Goal: Information Seeking & Learning: Check status

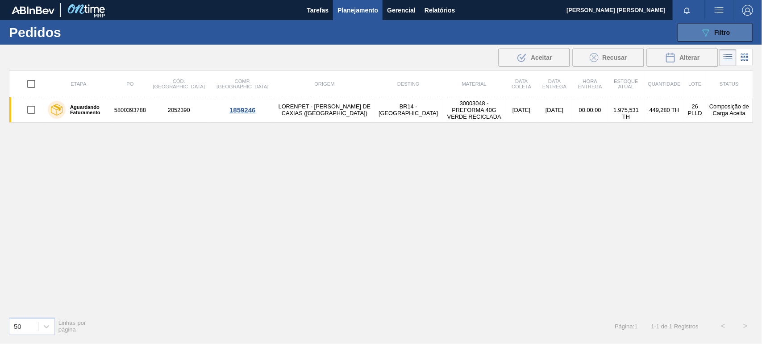
click at [713, 27] on div "089F7B8B-B2A5-4AFE-B5C0-19BA573D28AC Filtro" at bounding box center [715, 32] width 30 height 11
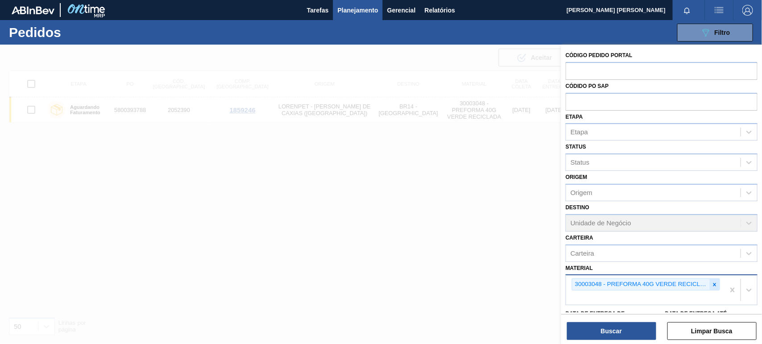
click at [714, 283] on icon at bounding box center [714, 284] width 3 height 3
click at [695, 283] on div "Material" at bounding box center [653, 283] width 174 height 13
paste input "30003581"
type input "30003581"
click at [622, 336] on button "Buscar" at bounding box center [611, 331] width 89 height 18
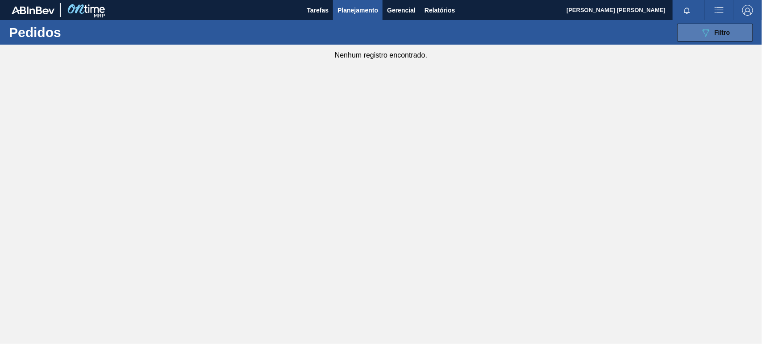
click at [720, 27] on div "089F7B8B-B2A5-4AFE-B5C0-19BA573D28AC Filtro" at bounding box center [715, 32] width 30 height 11
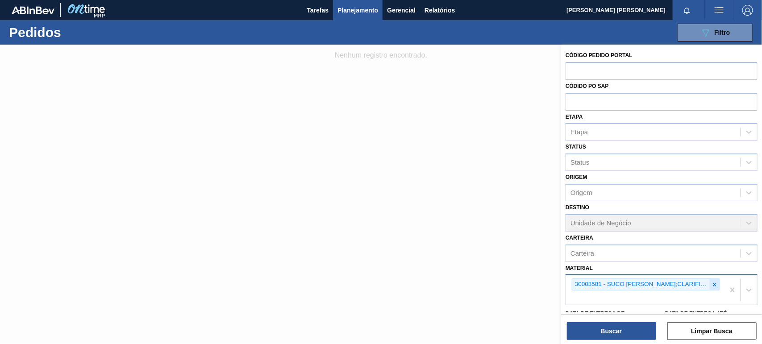
click at [712, 285] on icon at bounding box center [714, 285] width 6 height 6
paste input "30034312"
type input "30034312"
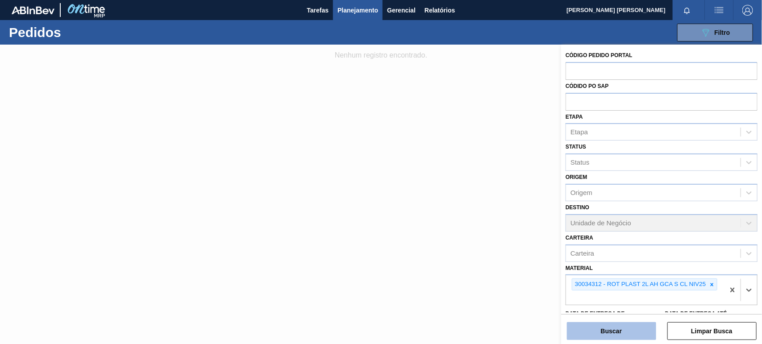
click at [604, 330] on button "Buscar" at bounding box center [611, 331] width 89 height 18
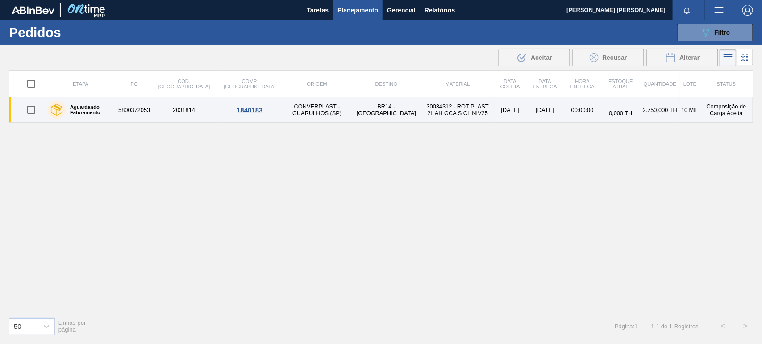
click at [421, 112] on td "30034312 - ROT PLAST 2L AH GCA S CL NIV25" at bounding box center [457, 109] width 72 height 25
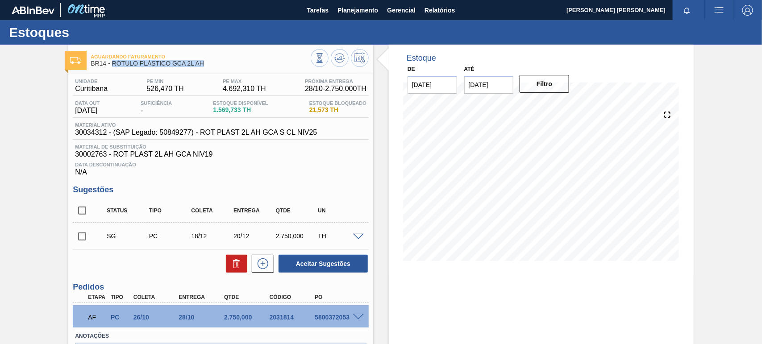
drag, startPoint x: 112, startPoint y: 63, endPoint x: 208, endPoint y: 68, distance: 96.1
click at [208, 68] on div "Aguardando Faturamento BR14 - RÓTULO PLÁSTICO GCA 2L AH" at bounding box center [201, 60] width 220 height 20
copy span "RÓTULO PLÁSTICO GCA 2L AH"
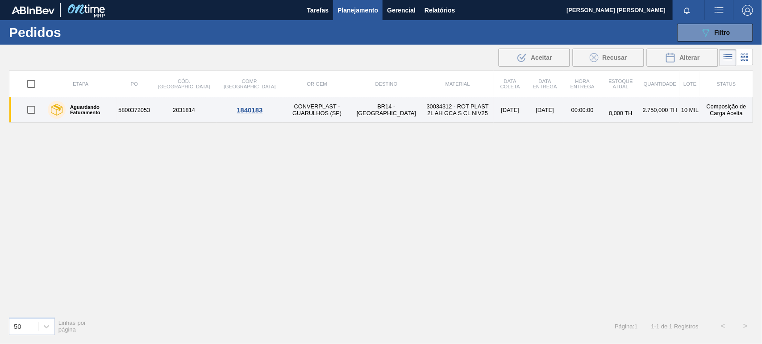
click at [421, 108] on td "30034312 - ROT PLAST 2L AH GCA S CL NIV25" at bounding box center [457, 109] width 72 height 25
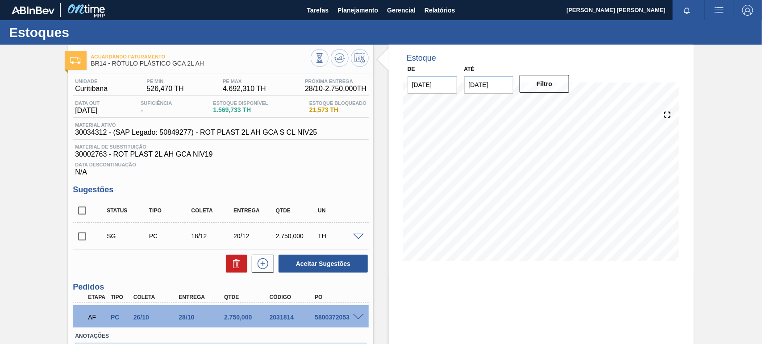
scroll to position [61, 0]
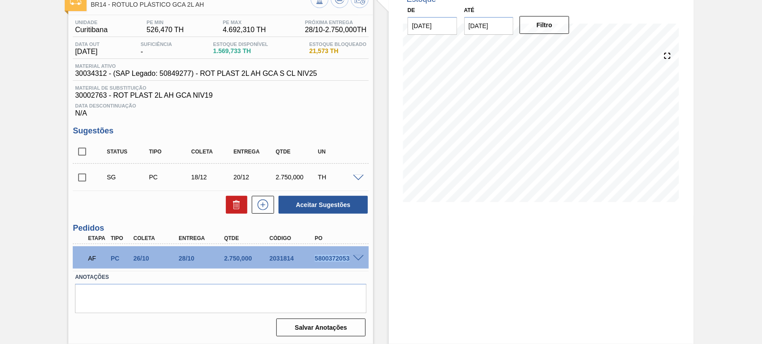
drag, startPoint x: 314, startPoint y: 257, endPoint x: 351, endPoint y: 260, distance: 37.1
click at [351, 260] on div "AF PC 26/10 28/10 2.750,000 2031814 5800372053" at bounding box center [221, 257] width 296 height 22
copy div "5800372053"
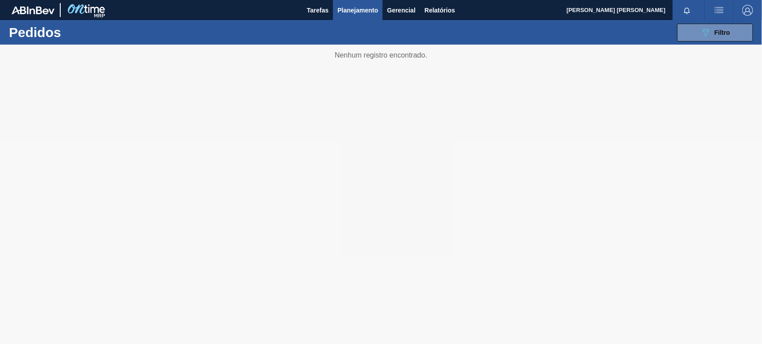
click at [360, 9] on span "Planejamento" at bounding box center [357, 10] width 41 height 11
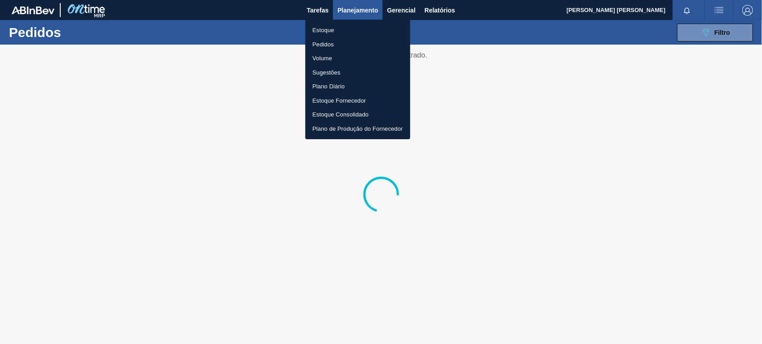
click at [326, 29] on li "Estoque" at bounding box center [357, 30] width 105 height 14
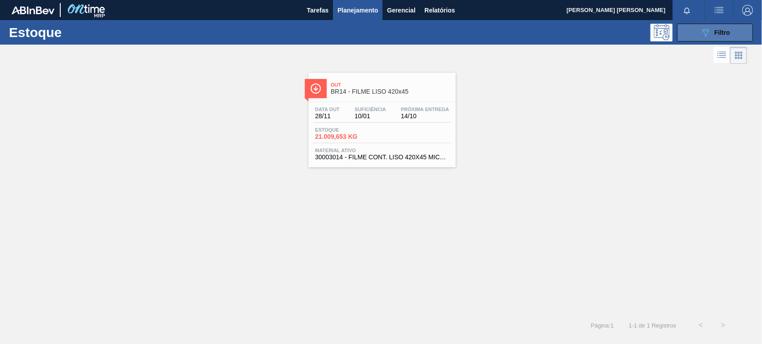
click at [714, 39] on button "089F7B8B-B2A5-4AFE-B5C0-19BA573D28AC Filtro" at bounding box center [715, 33] width 76 height 18
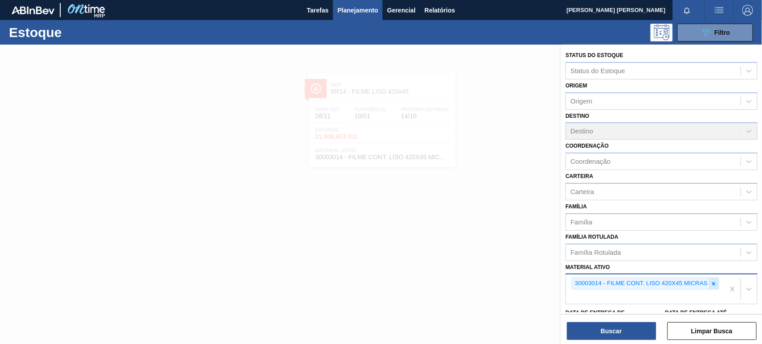
click at [713, 285] on div at bounding box center [714, 283] width 10 height 11
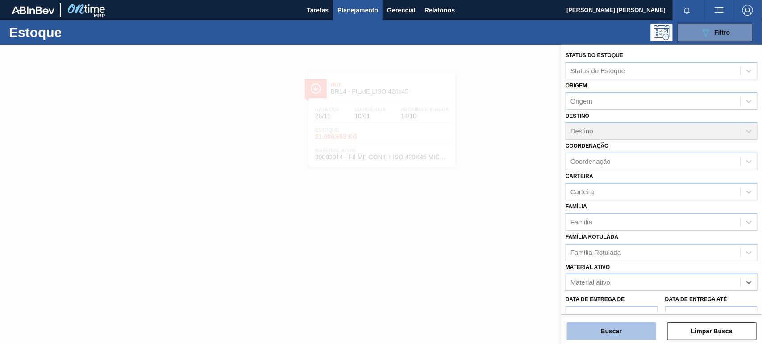
click at [647, 330] on button "Buscar" at bounding box center [611, 331] width 89 height 18
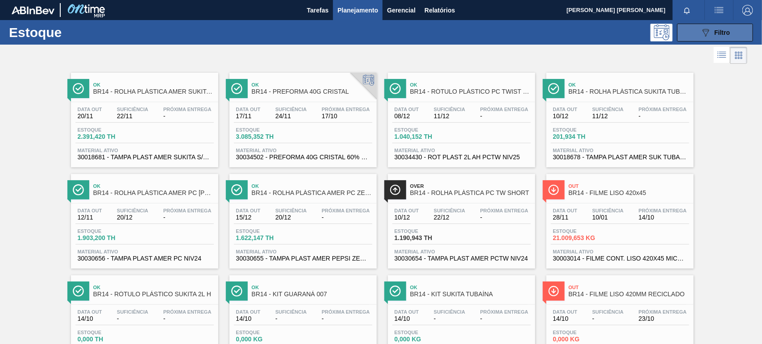
click at [715, 29] on span "Filtro" at bounding box center [722, 32] width 16 height 7
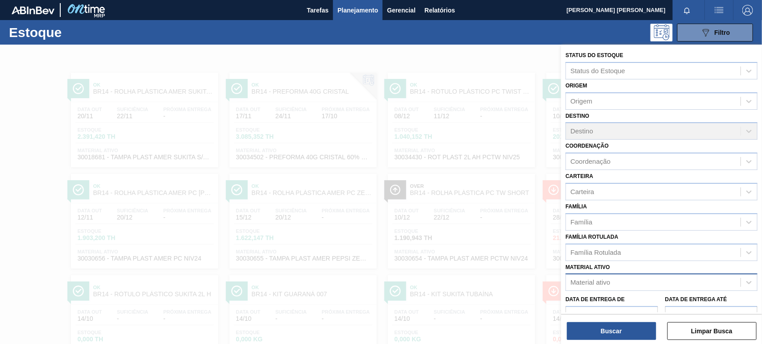
click at [608, 282] on div "Material ativo" at bounding box center [590, 283] width 40 height 8
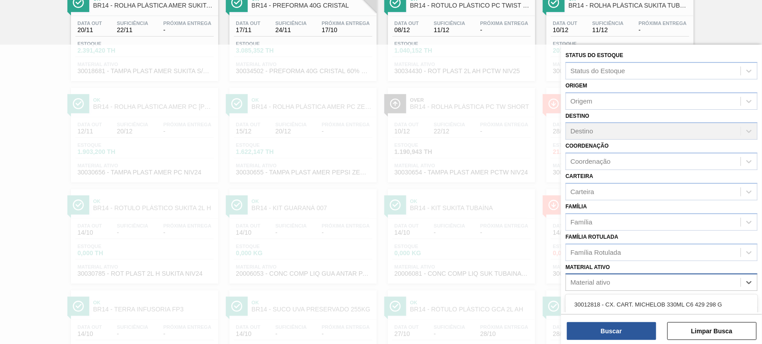
paste ativo "30003581"
type ativo "30003581"
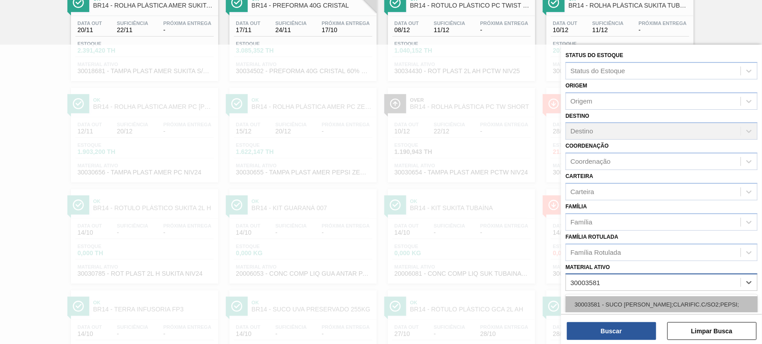
click at [648, 305] on div "30003581 - SUCO [PERSON_NAME];CLARIFIC.C/SO2;PEPSI;" at bounding box center [661, 304] width 192 height 17
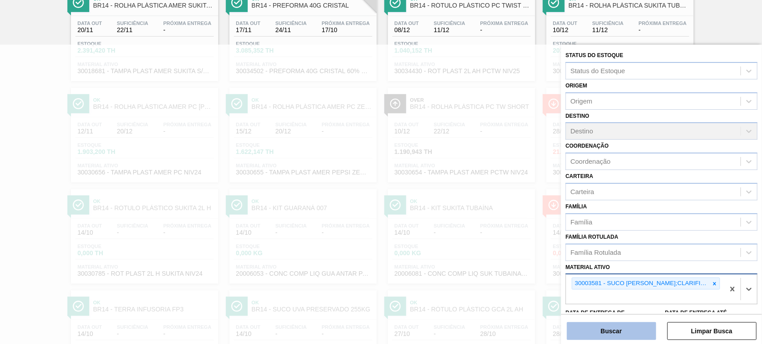
click at [629, 330] on button "Buscar" at bounding box center [611, 331] width 89 height 18
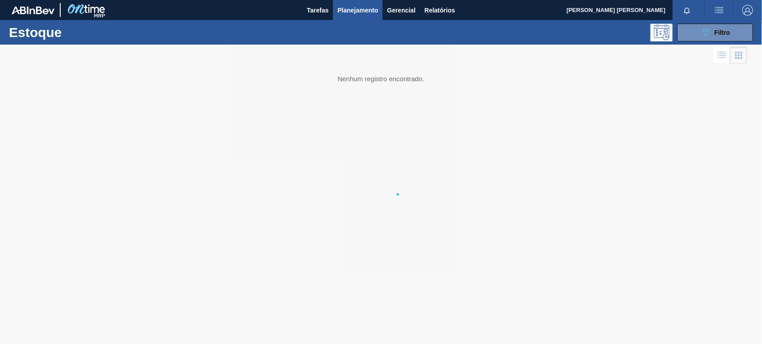
scroll to position [0, 0]
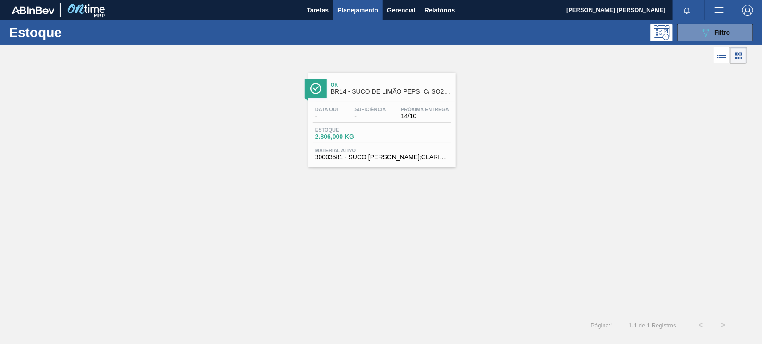
click at [386, 106] on div "Data out - Suficiência - Próxima Entrega 14/10 Estoque 2.806,000 KG Material at…" at bounding box center [381, 132] width 147 height 61
